Goal: Understand process/instructions: Learn how to perform a task or action

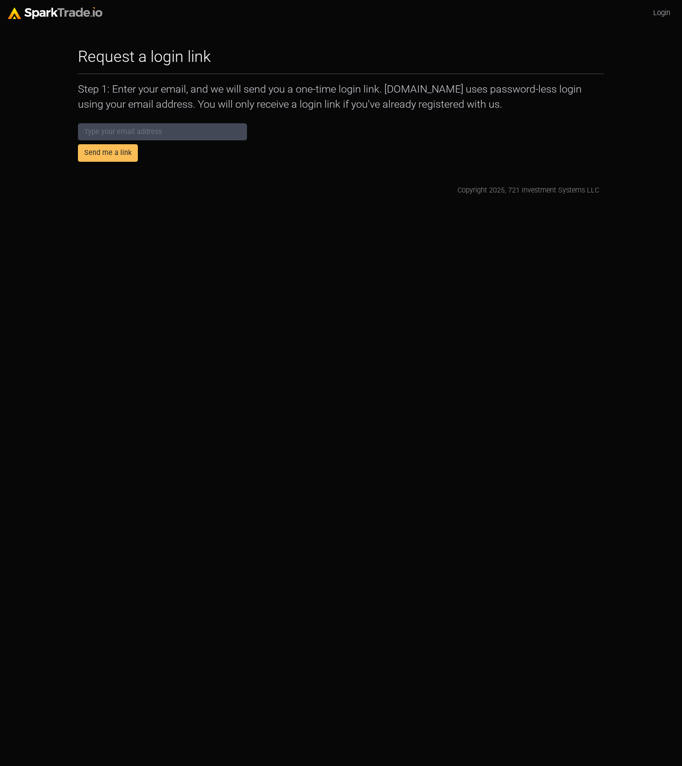
click at [159, 204] on html "Login Request a login link How to Use SparkTrade.io × Step 1: Enter your email,…" at bounding box center [341, 102] width 682 height 204
click at [221, 134] on input "email" at bounding box center [162, 132] width 169 height 18
type input "[PERSON_NAME][EMAIL_ADDRESS][PERSON_NAME][DOMAIN_NAME]"
click at [116, 154] on button "Send me a link" at bounding box center [108, 153] width 60 height 18
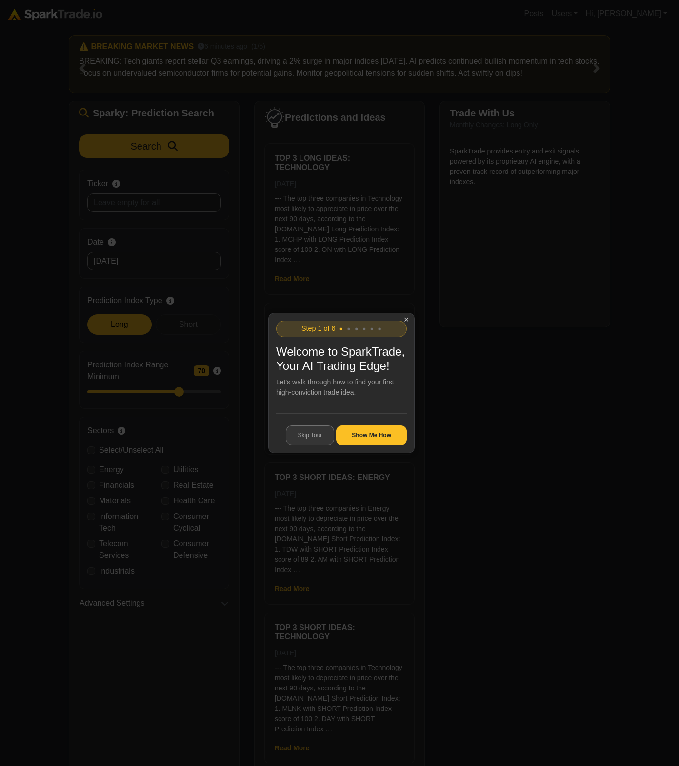
click at [304, 436] on button "Skip Tour" at bounding box center [310, 436] width 49 height 20
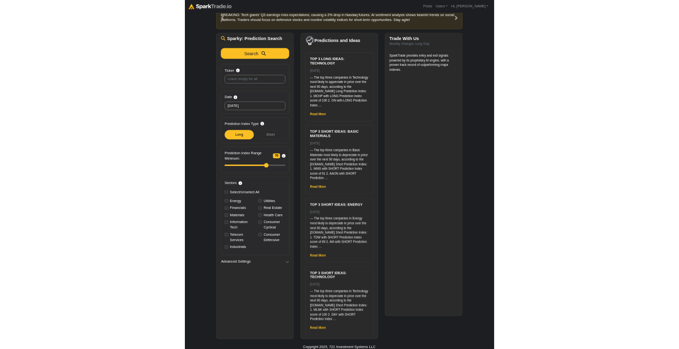
scroll to position [42, 0]
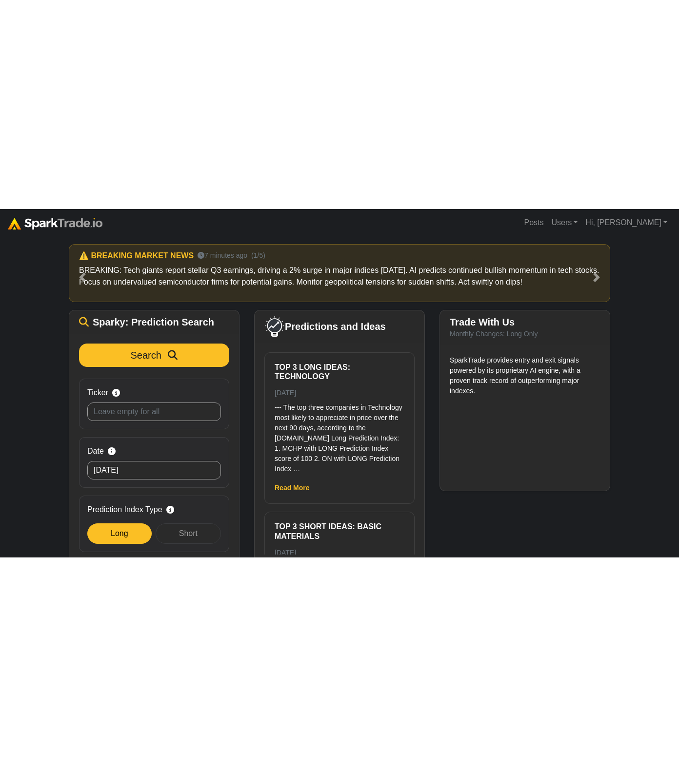
scroll to position [42, 0]
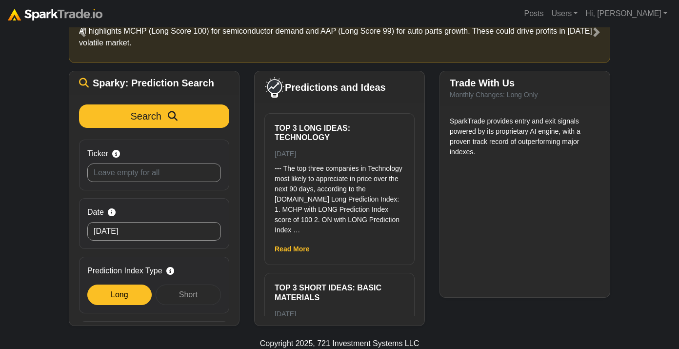
click at [40, 136] on div "How to Use [DOMAIN_NAME] × ⚠️ BREAKING MARKET NEWS 7 minutes ago (1/5) BREAKING…" at bounding box center [339, 155] width 679 height 340
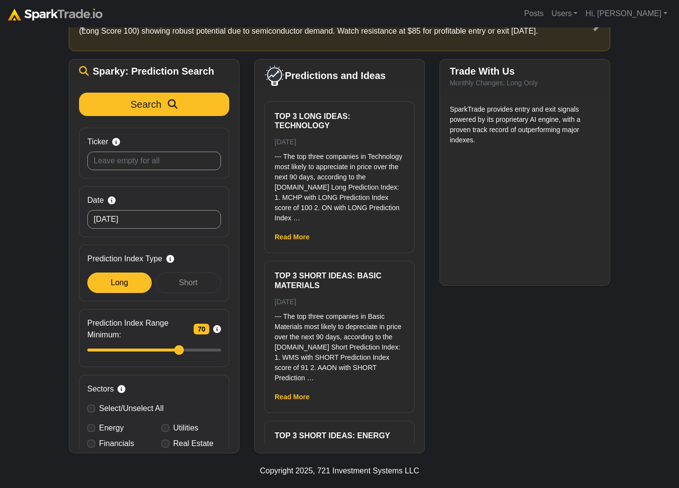
click at [593, 348] on div "Trade With Us Monthly Changes: Long Only SparkTrade provides entry and exit sig…" at bounding box center [524, 256] width 185 height 394
click at [534, 348] on div "Trade With Us Monthly Changes: Long Only SparkTrade provides entry and exit sig…" at bounding box center [524, 256] width 185 height 394
click at [518, 345] on div "Trade With Us Monthly Changes: Long Only SparkTrade provides entry and exit sig…" at bounding box center [524, 256] width 185 height 394
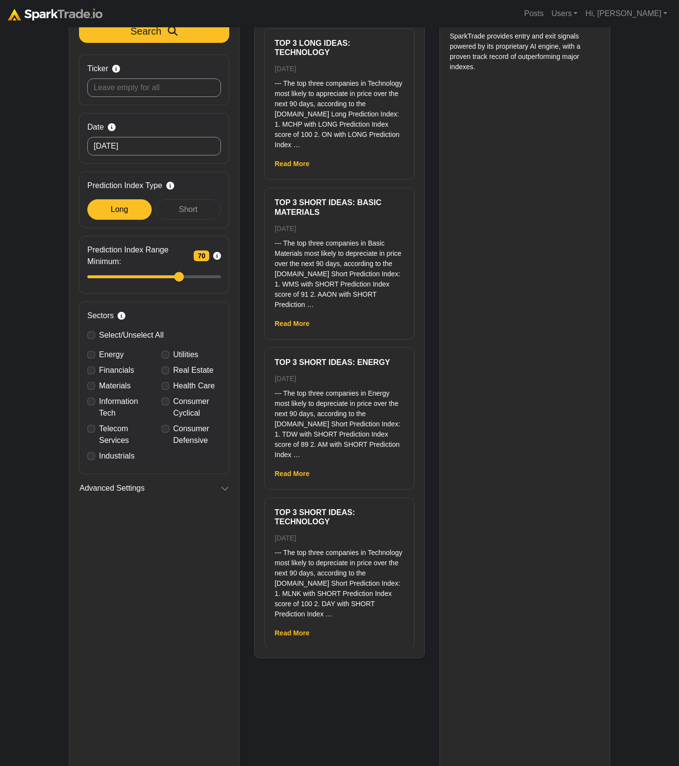
scroll to position [195, 0]
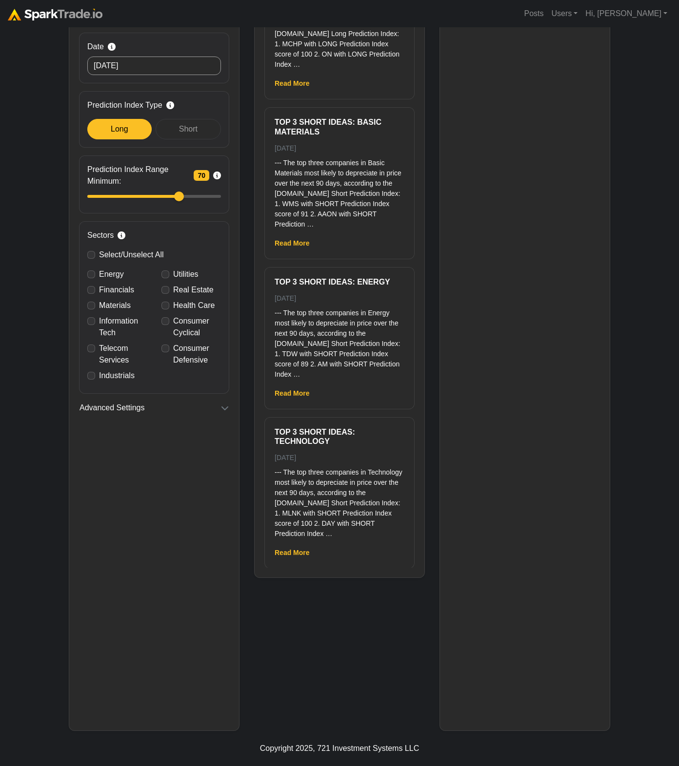
click at [331, 348] on div "Predictions and Ideas Top 3 Long ideas: Technology [DATE] --- The top three com…" at bounding box center [339, 318] width 185 height 826
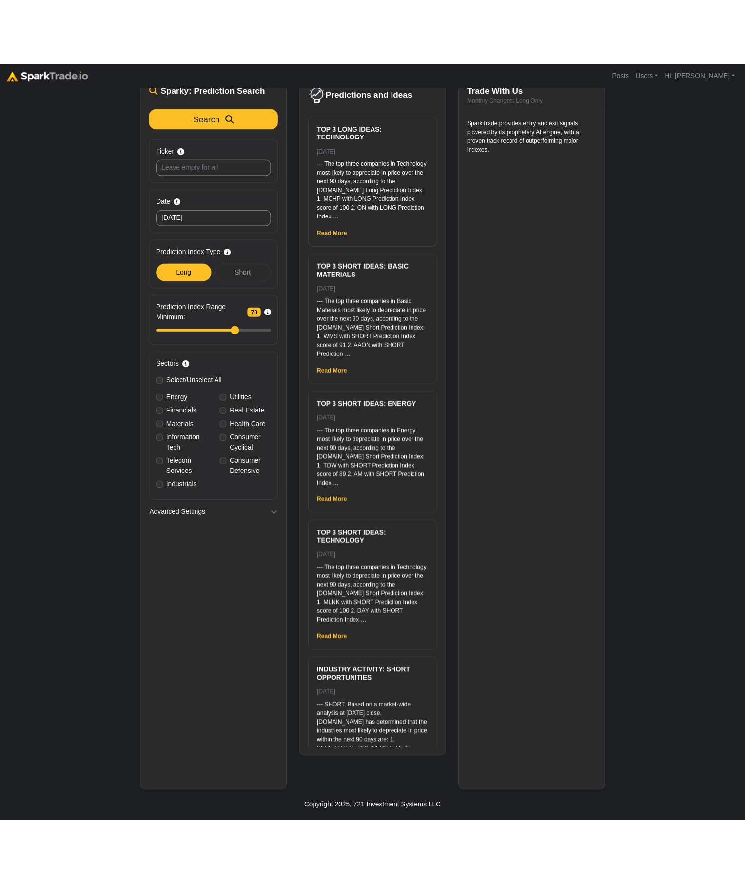
scroll to position [79, 0]
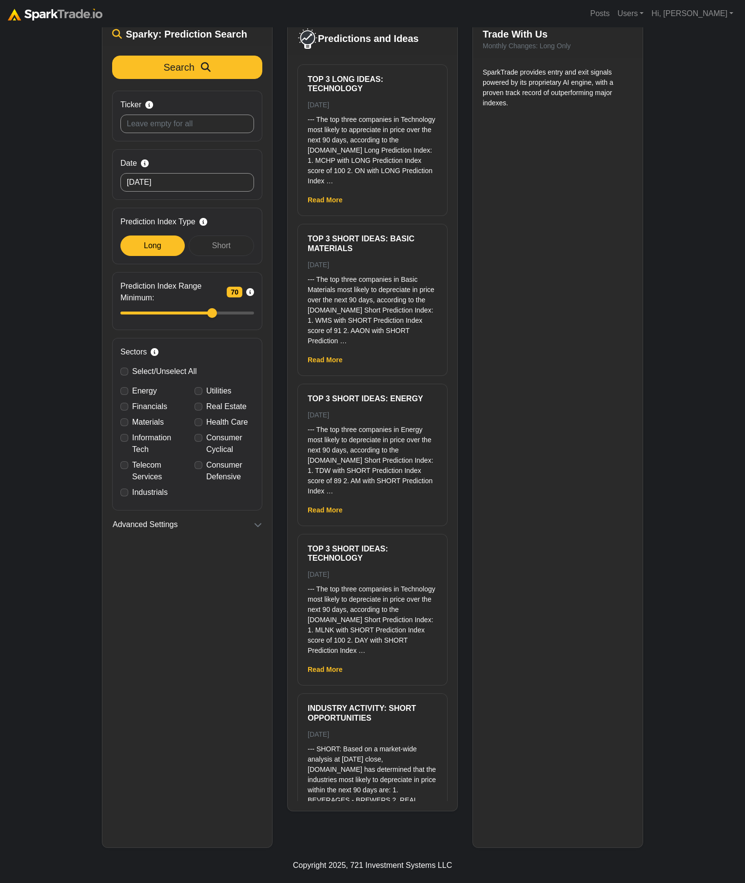
click at [678, 210] on div "How to Use [DOMAIN_NAME] × ⚠️ BREAKING MARKET NEWS 7 minutes ago (1/5) BREAKING…" at bounding box center [372, 397] width 745 height 899
click at [40, 348] on div "How to Use [DOMAIN_NAME] × ⚠️ BREAKING MARKET NEWS 7 minutes ago (1/5) BREAKING…" at bounding box center [372, 397] width 745 height 899
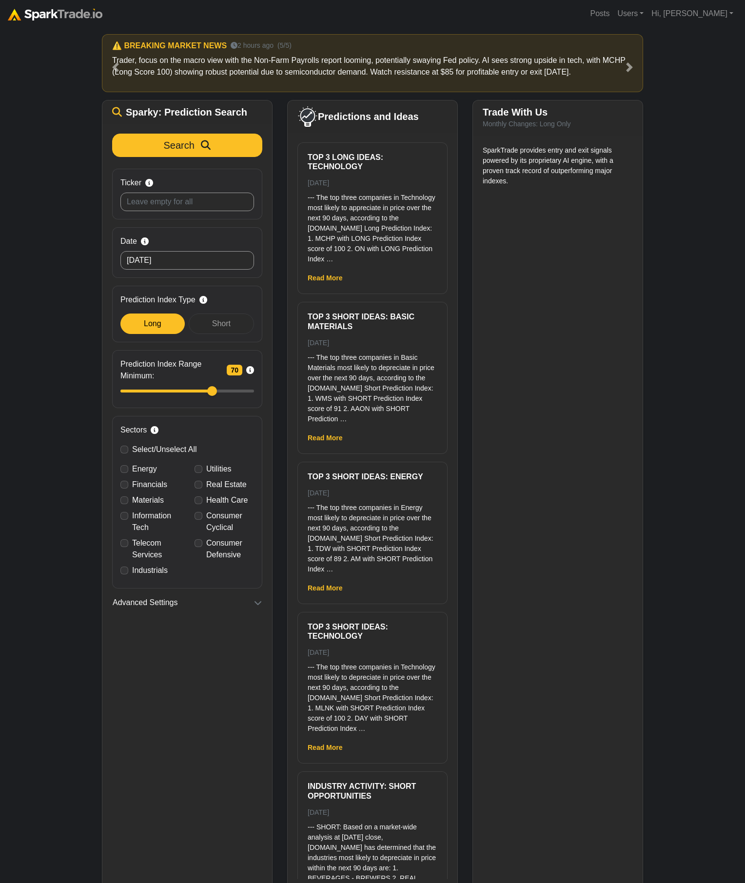
scroll to position [0, 0]
click at [571, 116] on h5 "Trade With Us" at bounding box center [558, 113] width 150 height 12
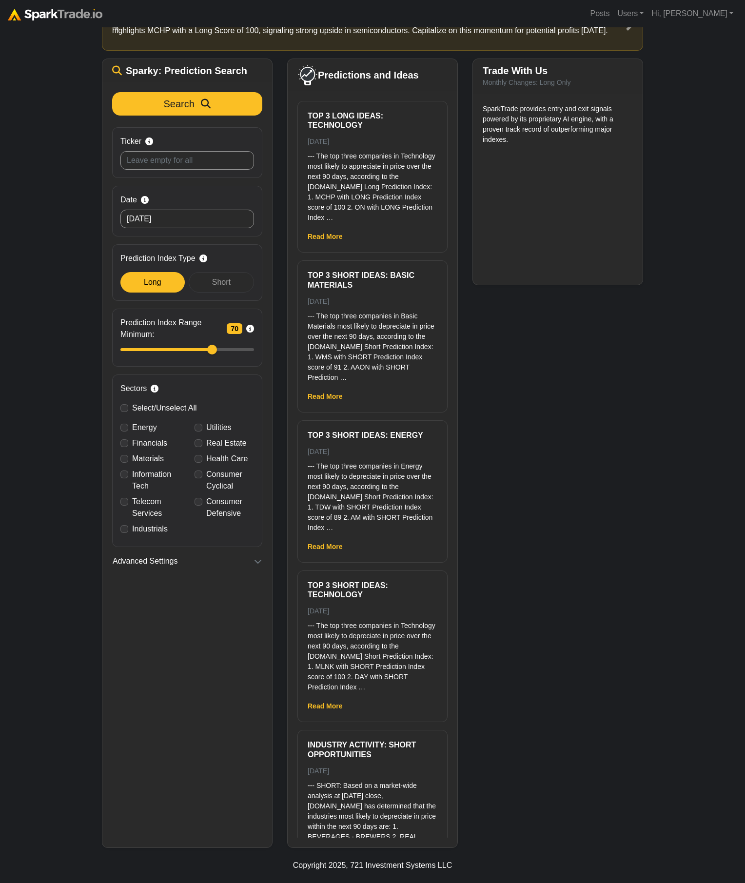
scroll to position [42, 0]
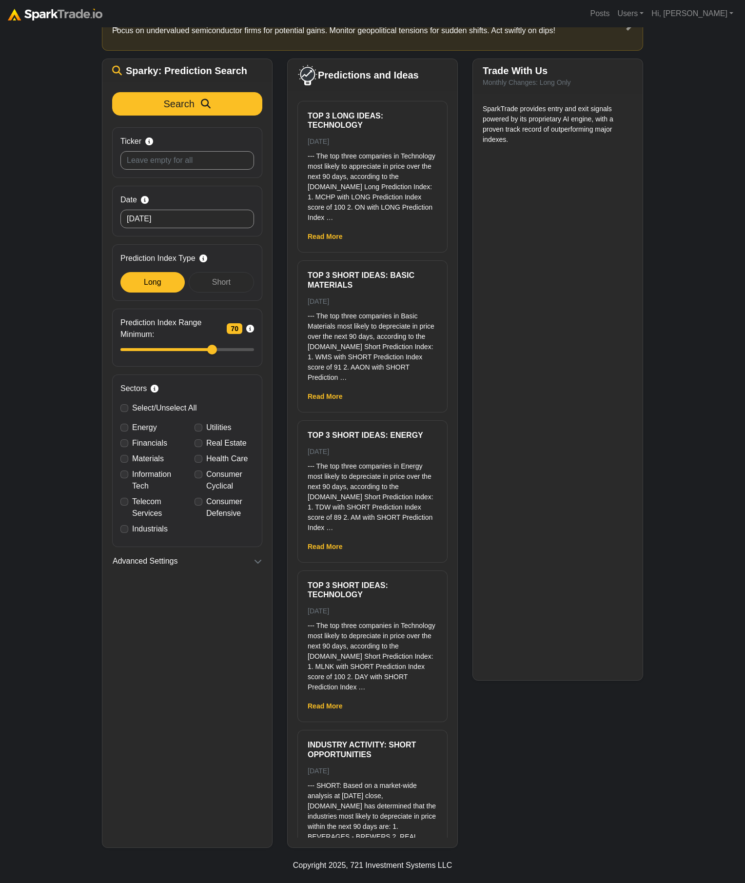
click at [536, 348] on div "Trade With Us Monthly Changes: Long Only SparkTrade provides entry and exit sig…" at bounding box center [557, 452] width 185 height 789
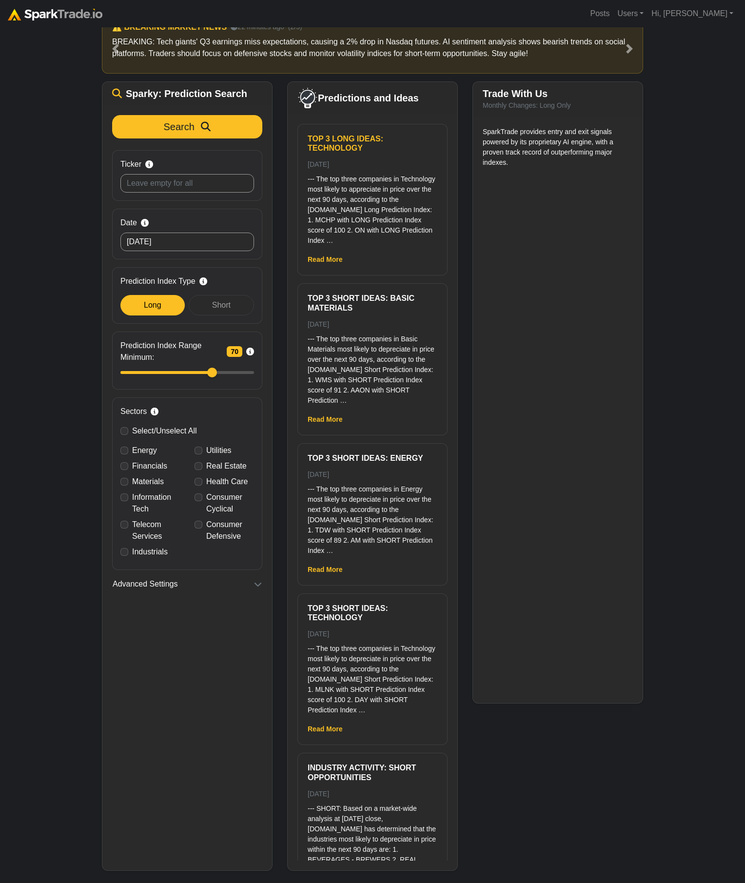
scroll to position [0, 0]
